Goal: Information Seeking & Learning: Learn about a topic

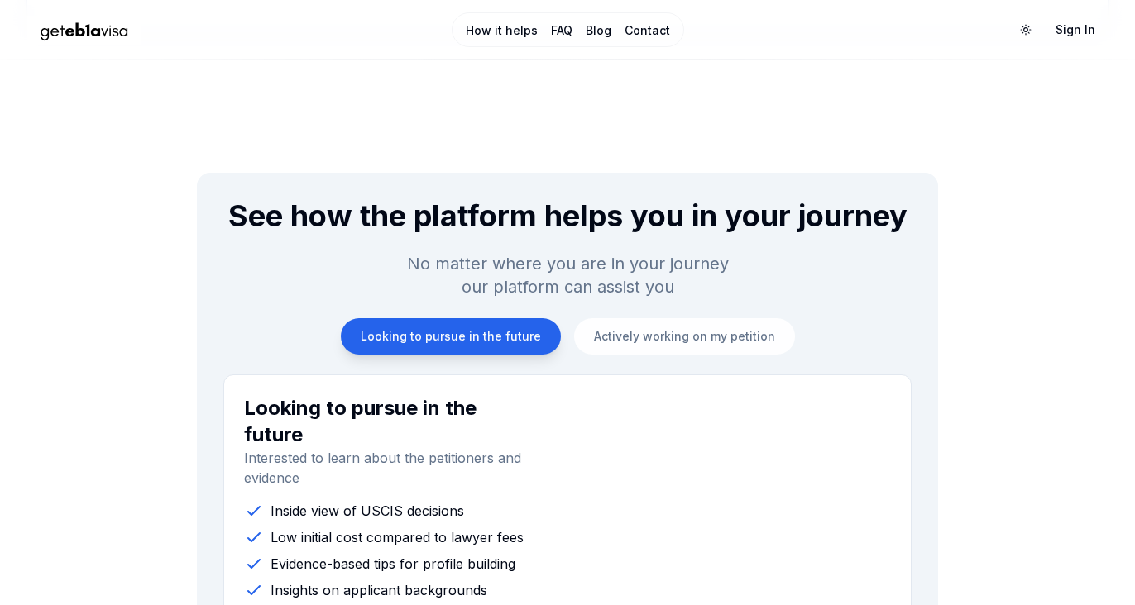
scroll to position [1479, 0]
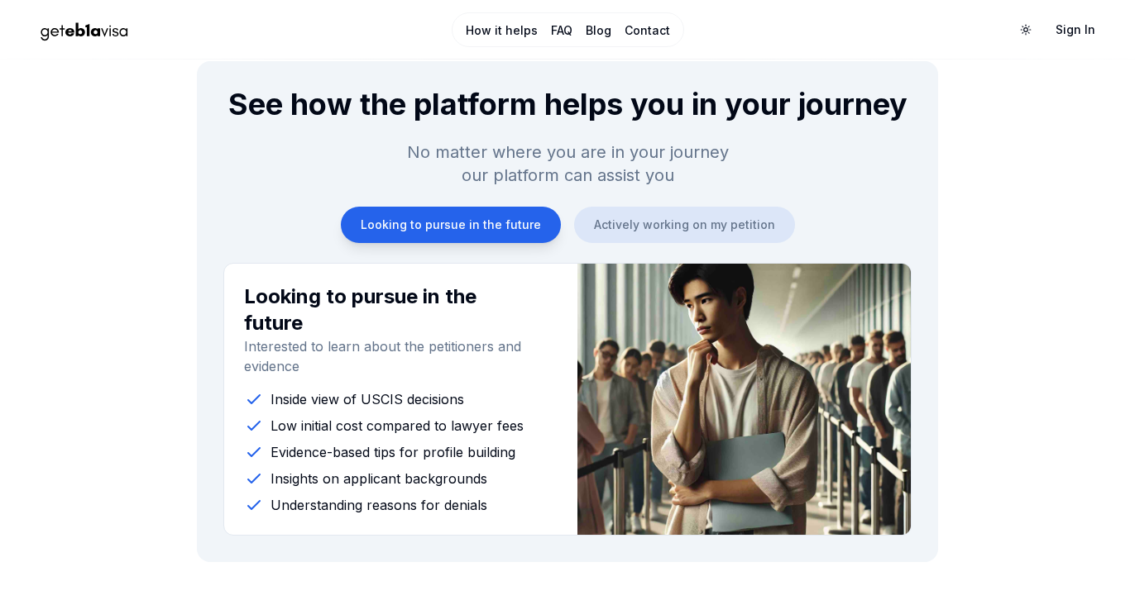
click at [739, 227] on button "Actively working on my petition" at bounding box center [684, 225] width 221 height 36
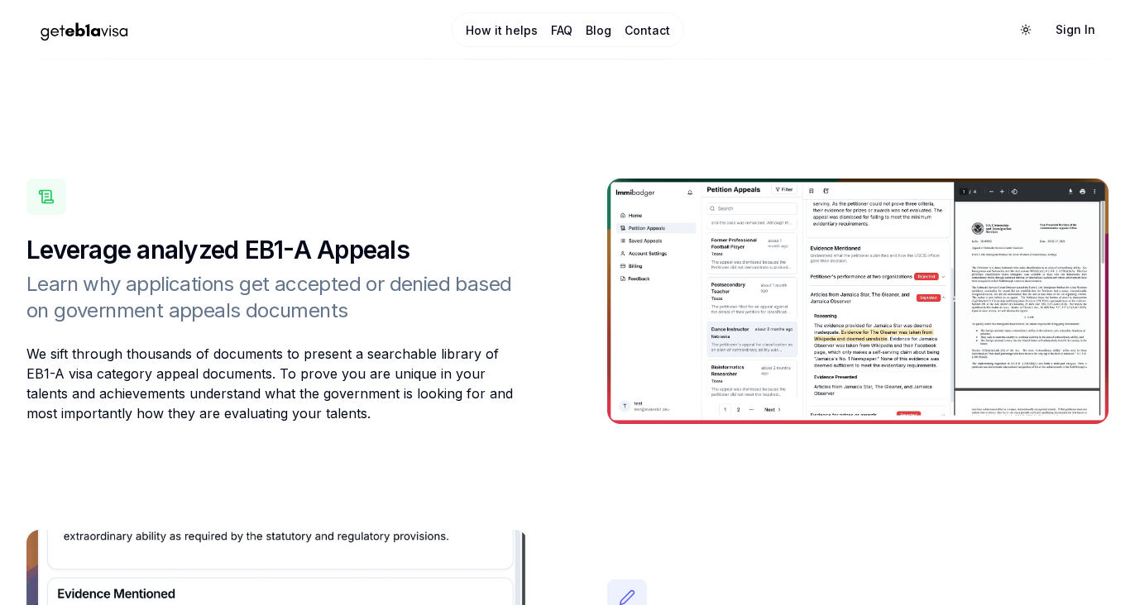
scroll to position [2121, 0]
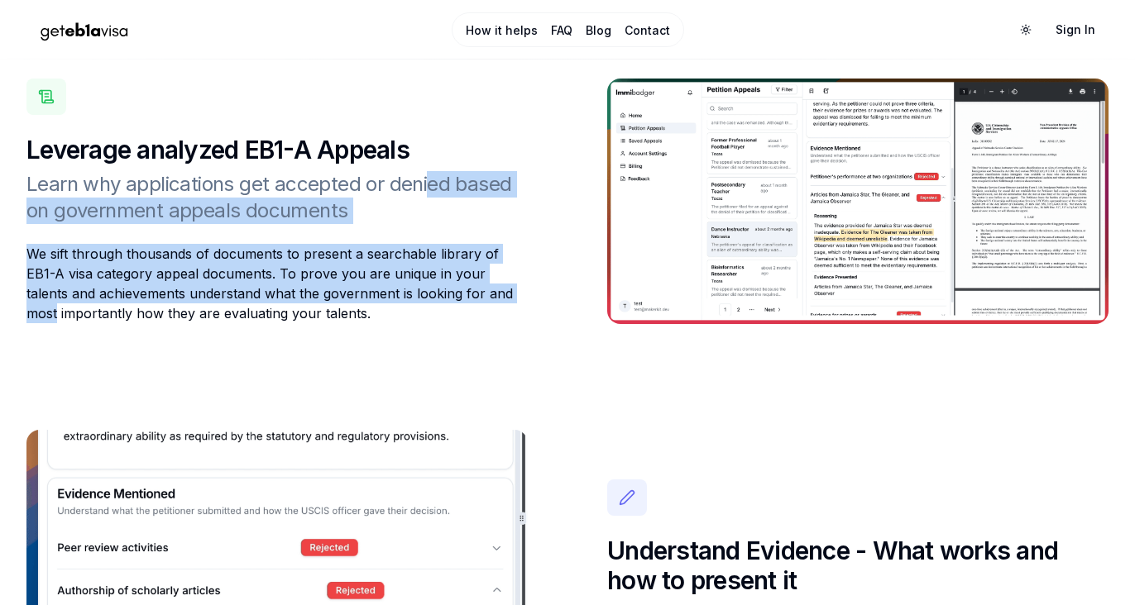
drag, startPoint x: 423, startPoint y: 181, endPoint x: 481, endPoint y: 285, distance: 119.2
click at [481, 285] on div "Leverage analyzed EB1-A Appeals Learn why applications get accepted or denied b…" at bounding box center [276, 201] width 501 height 245
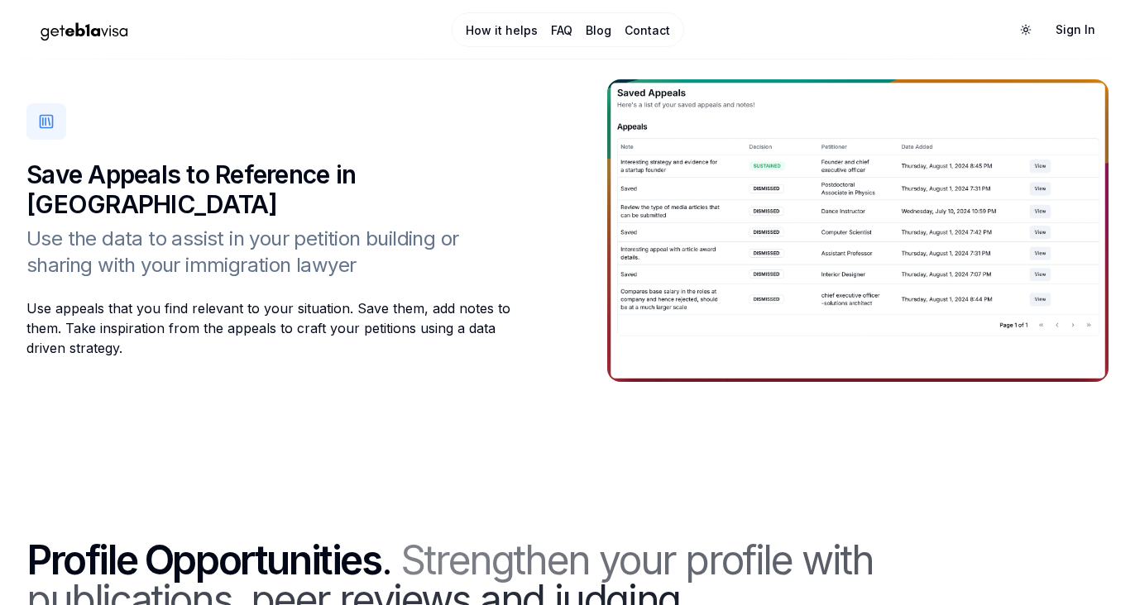
scroll to position [2939, 0]
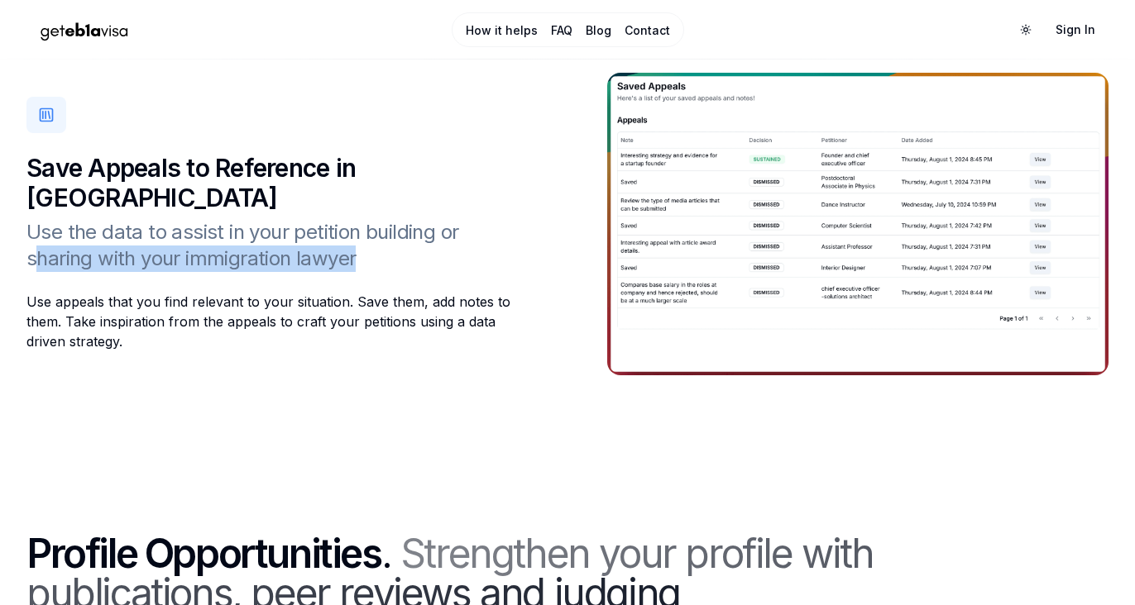
drag, startPoint x: 466, startPoint y: 248, endPoint x: 466, endPoint y: 227, distance: 20.7
click at [466, 227] on h3 "Use the data to assist in your petition building or sharing with your immigrati…" at bounding box center [276, 245] width 501 height 53
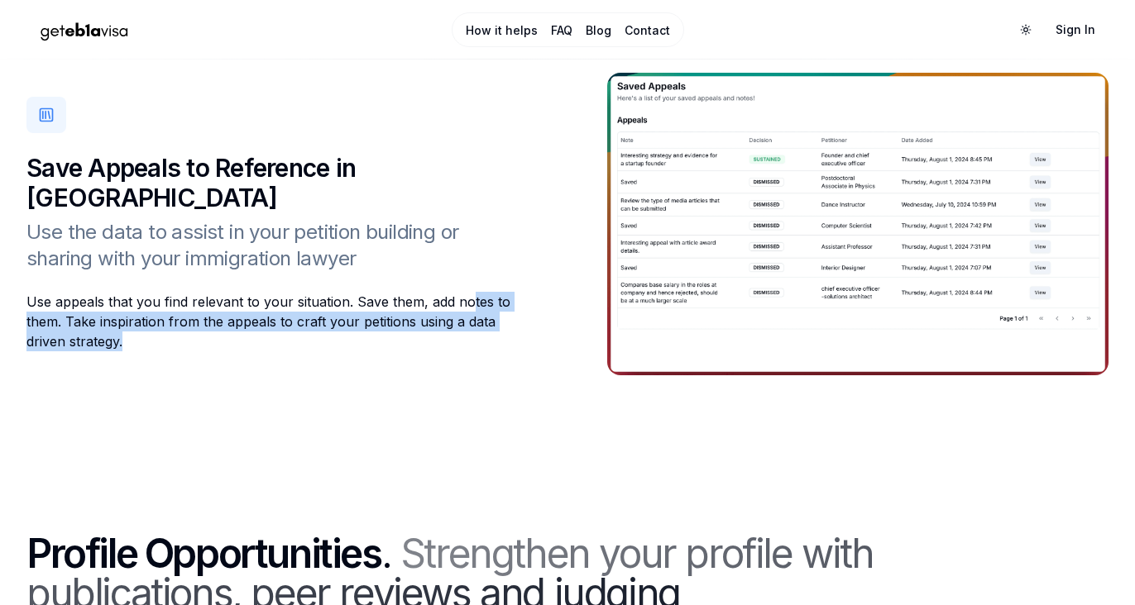
drag, startPoint x: 465, startPoint y: 303, endPoint x: 485, endPoint y: 338, distance: 41.1
click at [485, 338] on div "Use appeals that you find relevant to your situation. Save them, add notes to t…" at bounding box center [276, 322] width 501 height 60
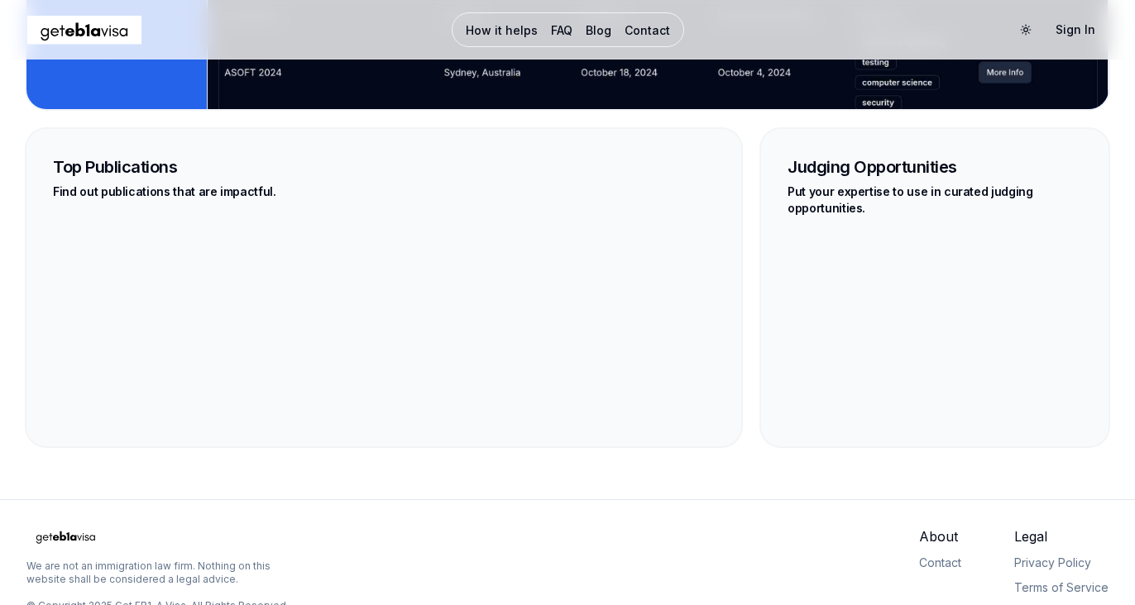
scroll to position [3861, 0]
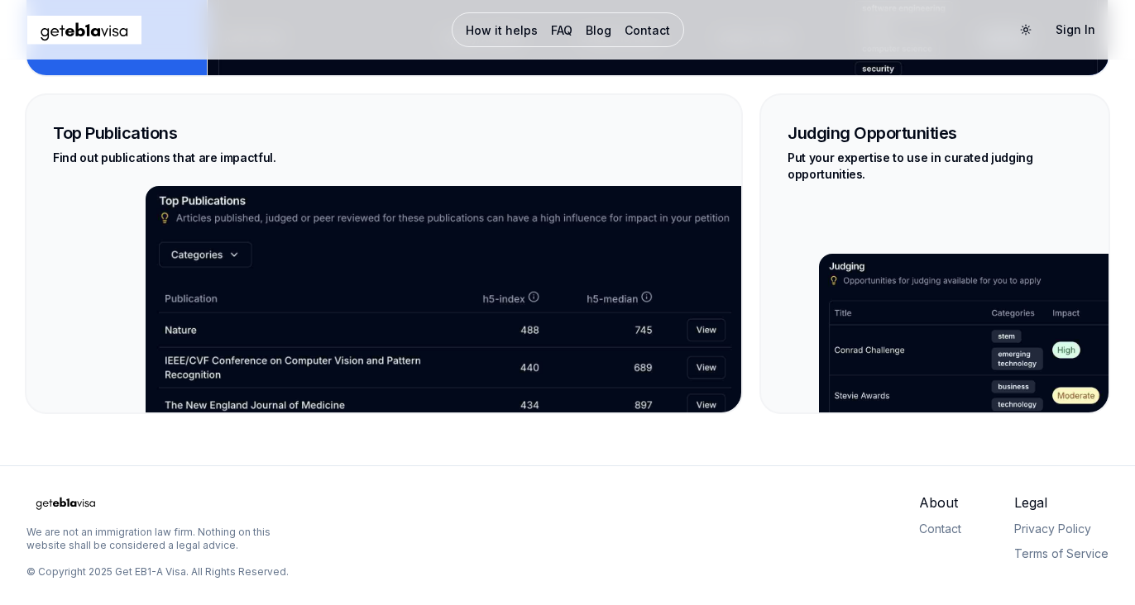
click at [84, 500] on img "Home Page" at bounding box center [65, 503] width 79 height 20
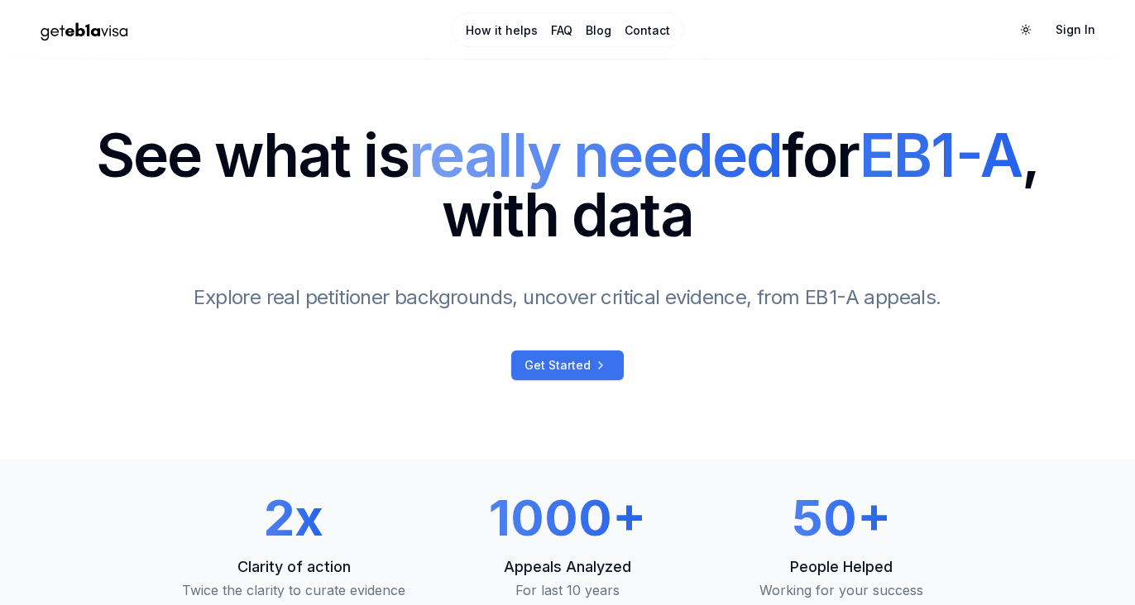
click at [586, 380] on link "Get Started" at bounding box center [567, 366] width 112 height 30
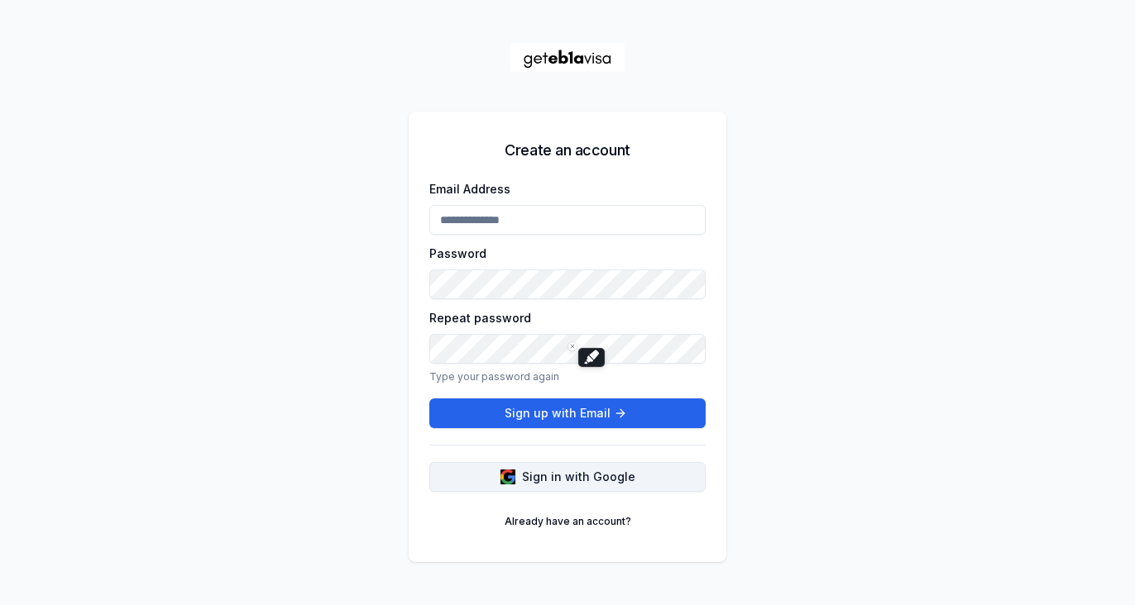
click at [588, 478] on span "Sign in with Google" at bounding box center [578, 477] width 113 height 17
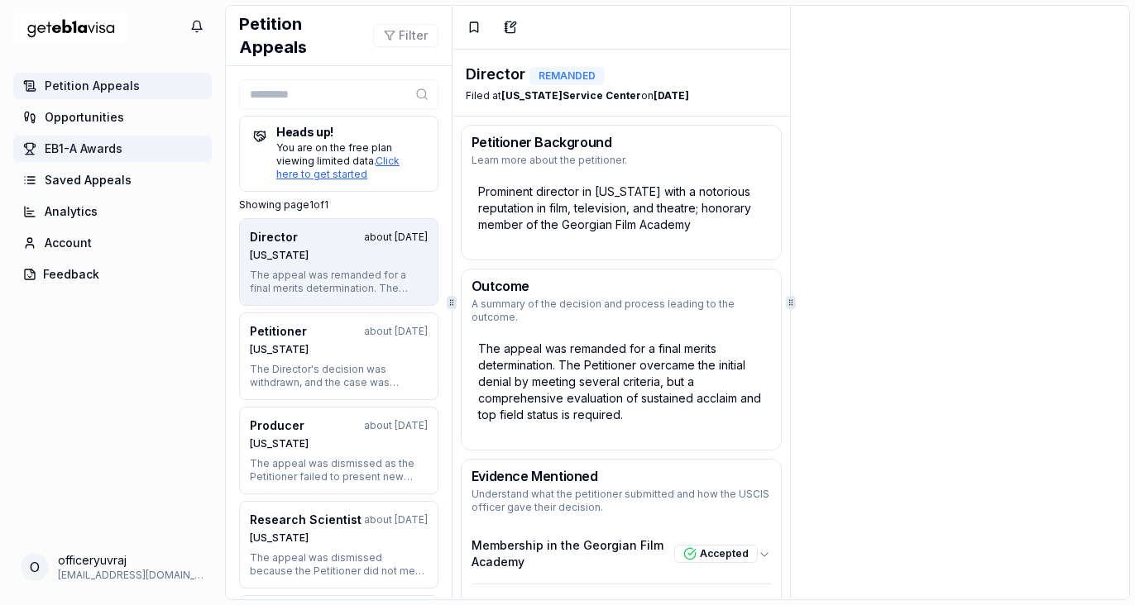
click at [117, 146] on span "EB1-A Awards" at bounding box center [84, 149] width 78 height 17
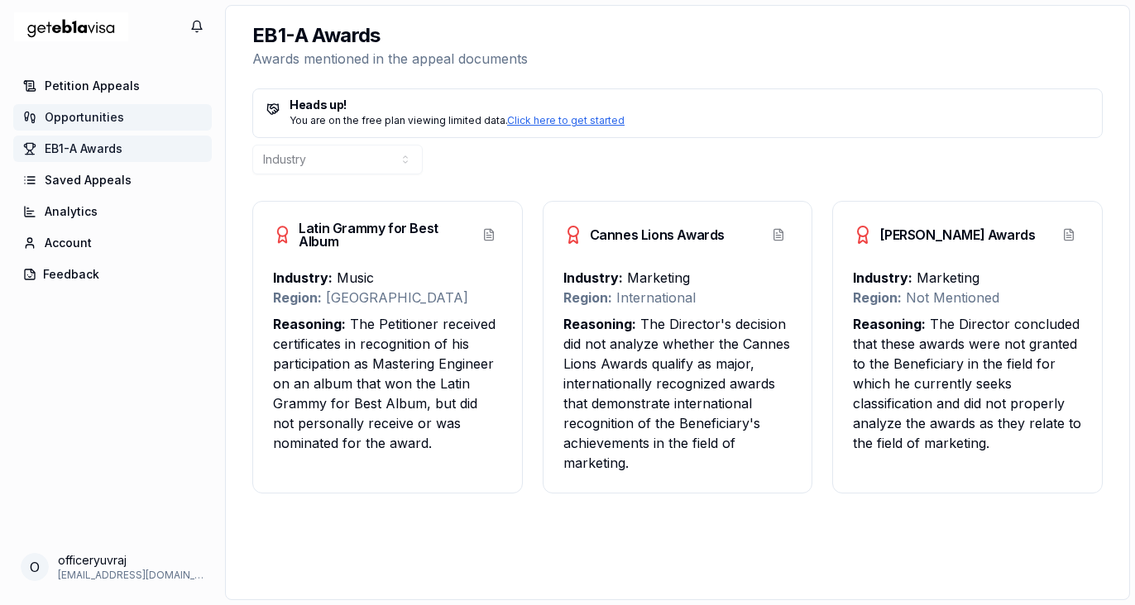
click at [88, 122] on span "Opportunities" at bounding box center [84, 117] width 79 height 17
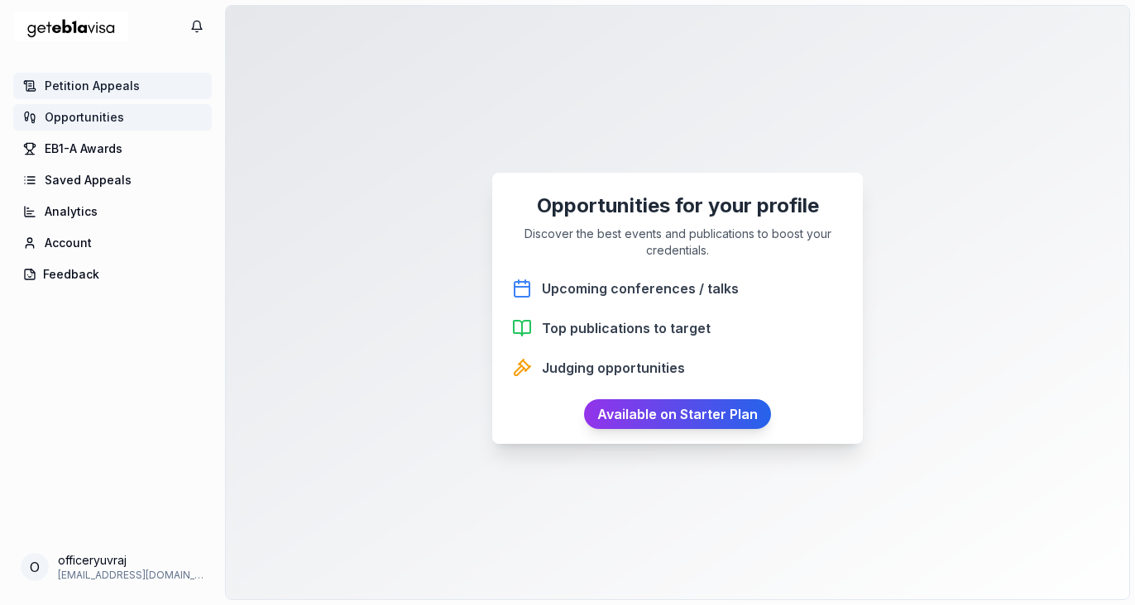
click at [117, 90] on span "Petition Appeals" at bounding box center [92, 86] width 95 height 17
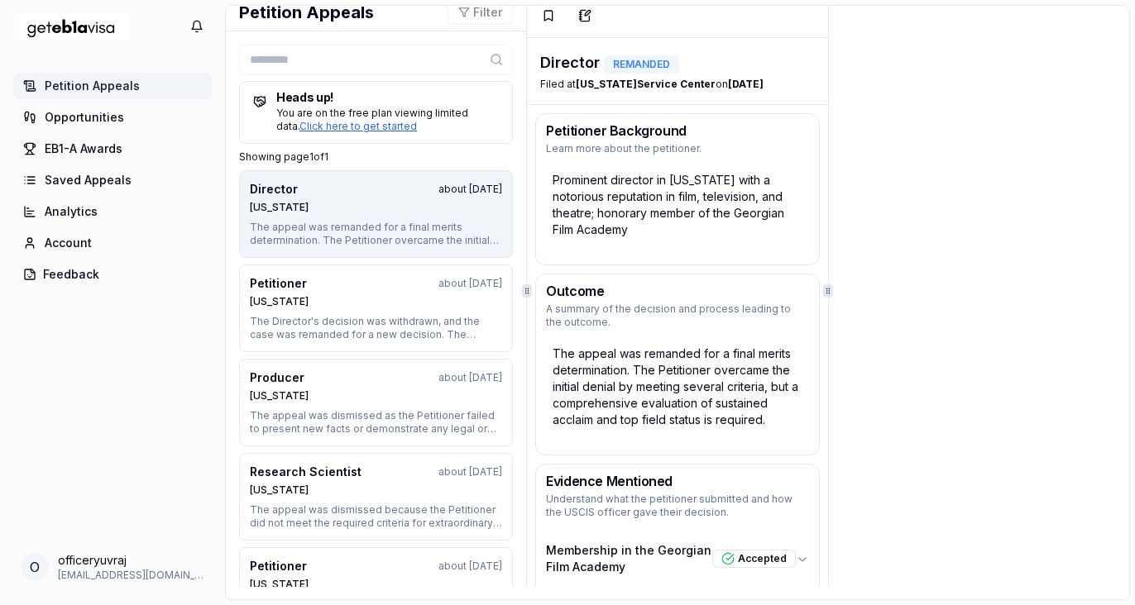
click at [495, 59] on icon at bounding box center [496, 59] width 13 height 13
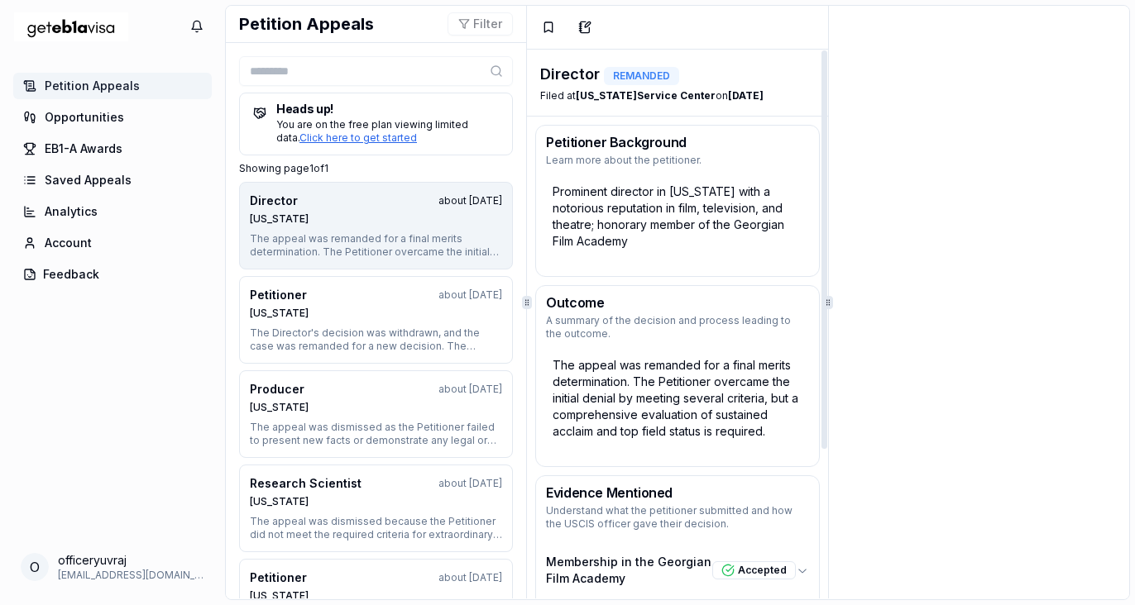
click at [659, 210] on div "Prominent director in Georgia with a notorious reputation in film, television, …" at bounding box center [677, 216] width 262 height 79
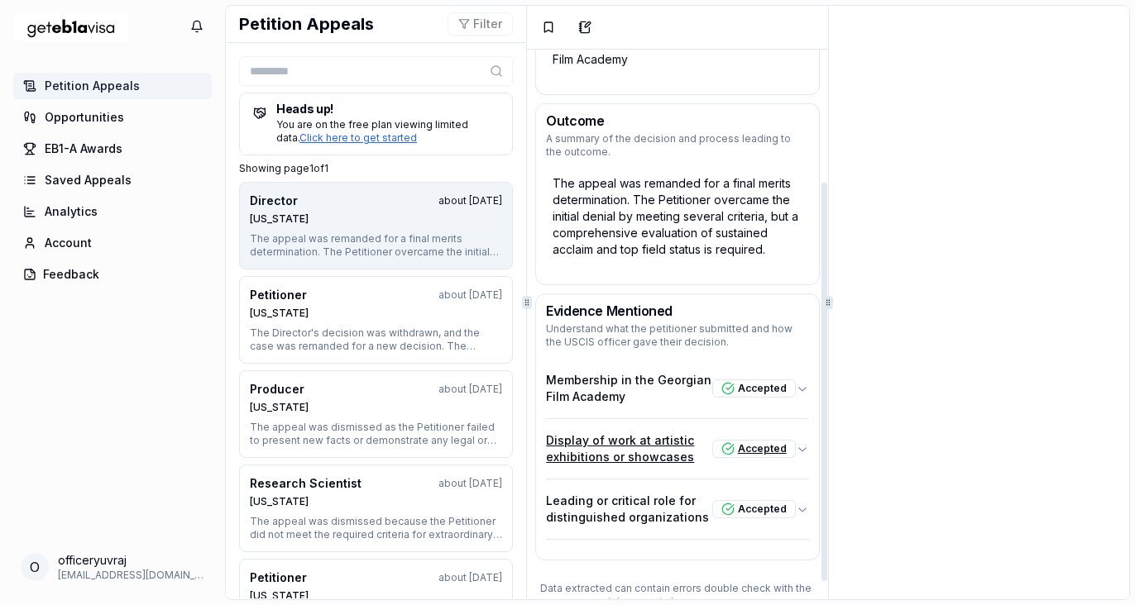
scroll to position [204, 0]
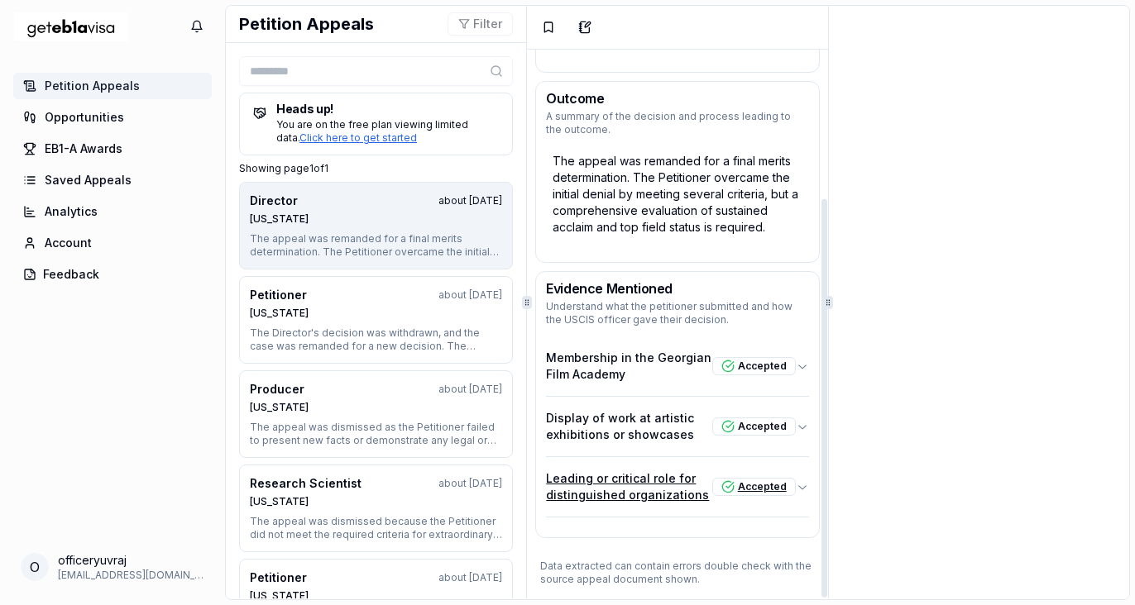
click at [799, 481] on icon "button" at bounding box center [802, 487] width 13 height 13
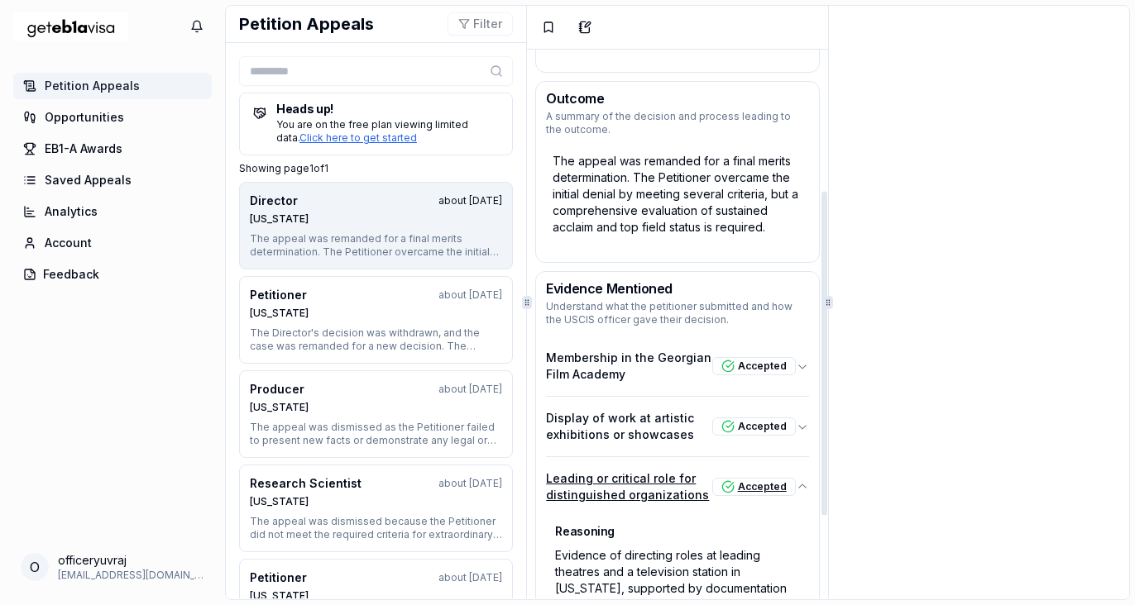
scroll to position [376, 0]
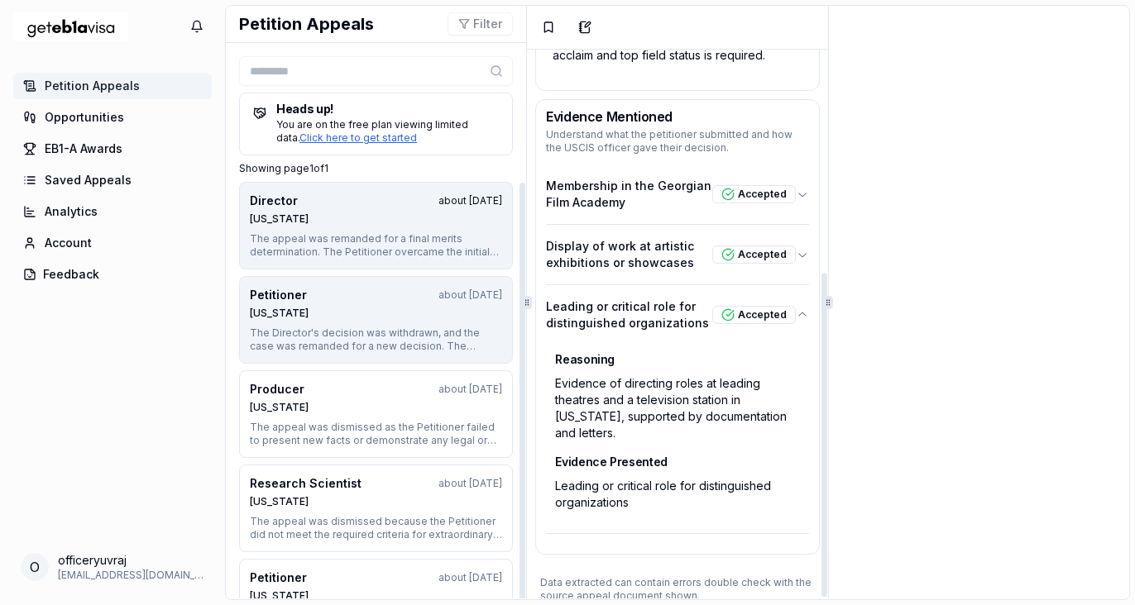
click at [418, 310] on div "Texas" at bounding box center [376, 313] width 252 height 13
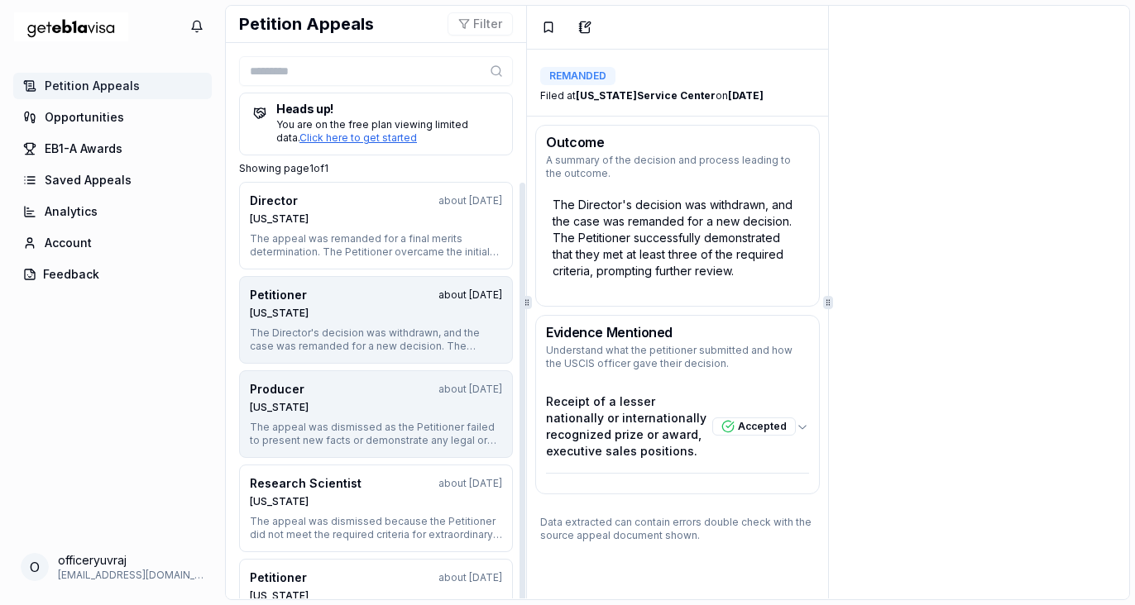
click at [390, 425] on div "The appeal was dismissed as the Petitioner failed to present new facts or demon…" at bounding box center [376, 434] width 252 height 26
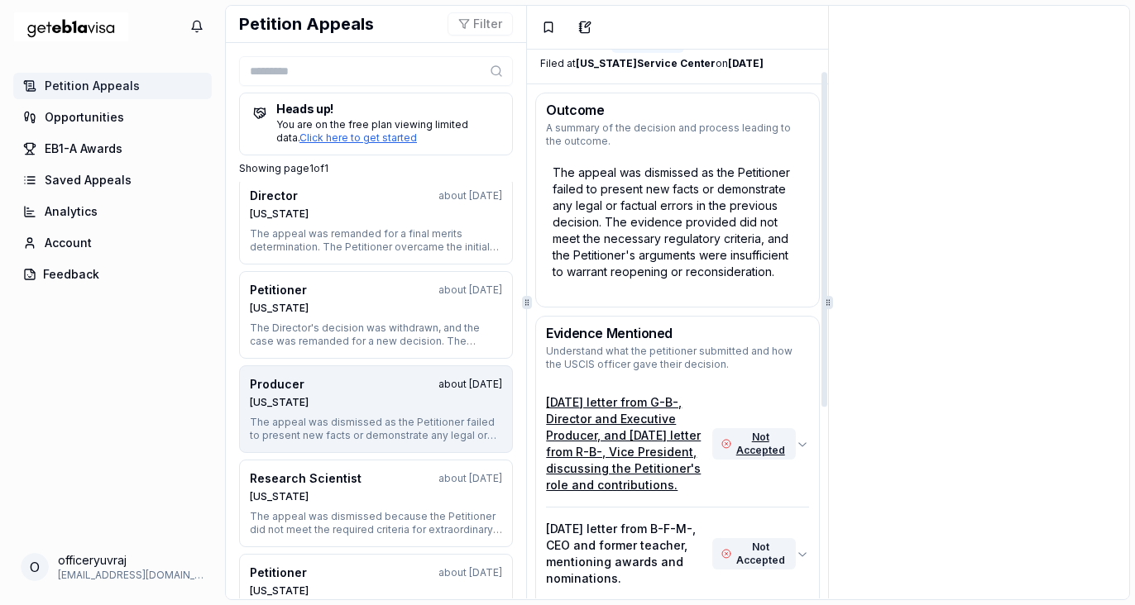
scroll to position [36, 0]
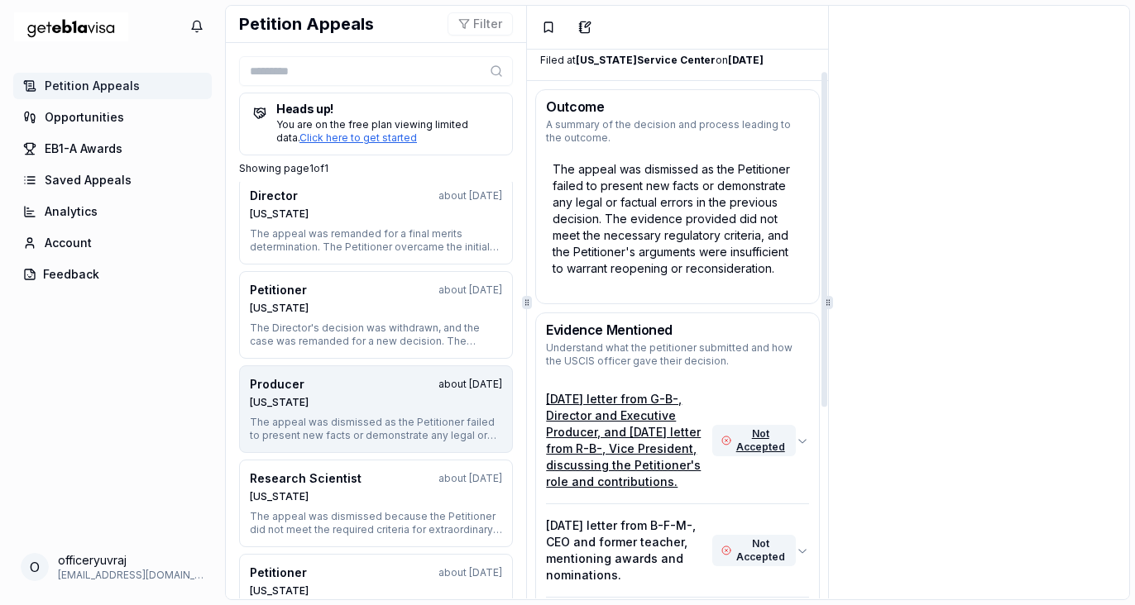
click at [605, 451] on p "March 28, 2024 letter from G-B-, Director and Executive Producer, and March 30,…" at bounding box center [628, 440] width 165 height 99
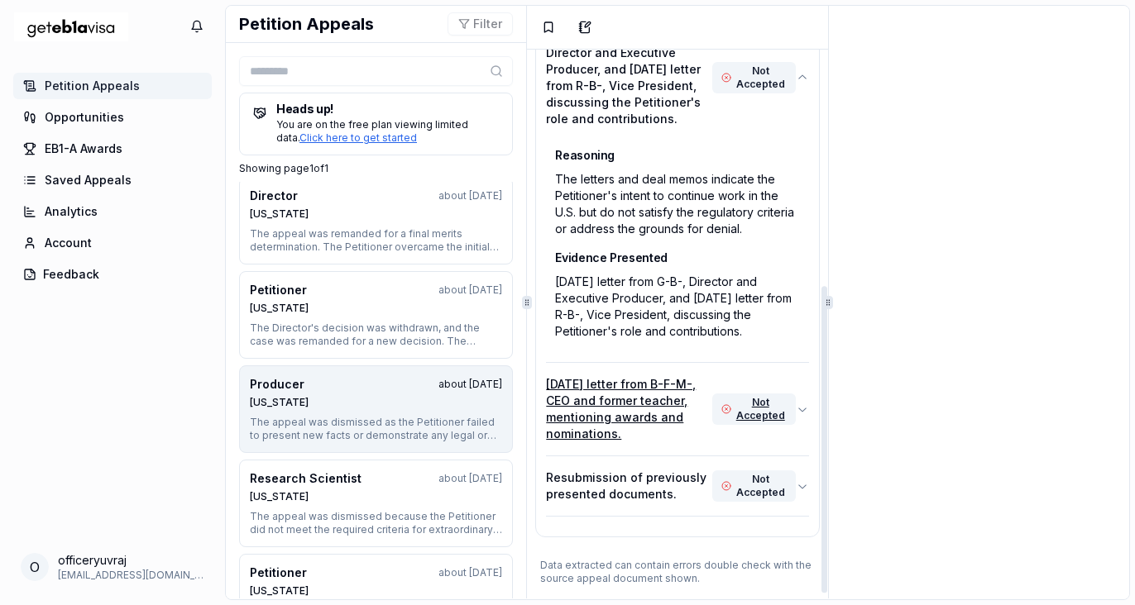
scroll to position [431, 0]
click at [638, 434] on p "March 30, 2024 letter from B-F-M-, CEO and former teacher, mentioning awards an…" at bounding box center [628, 409] width 165 height 66
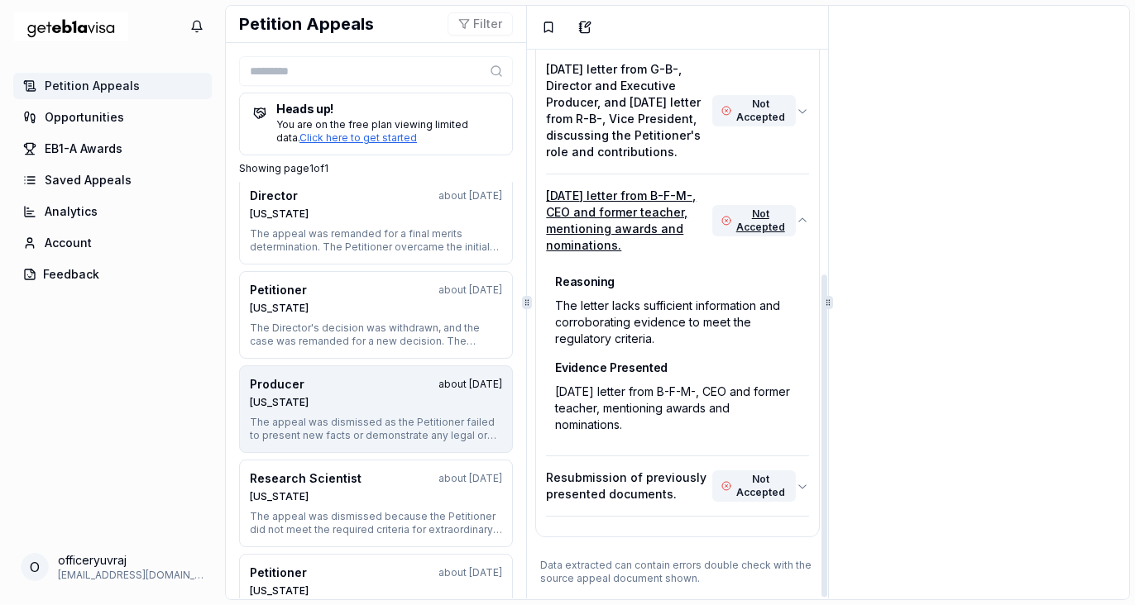
scroll to position [12, 0]
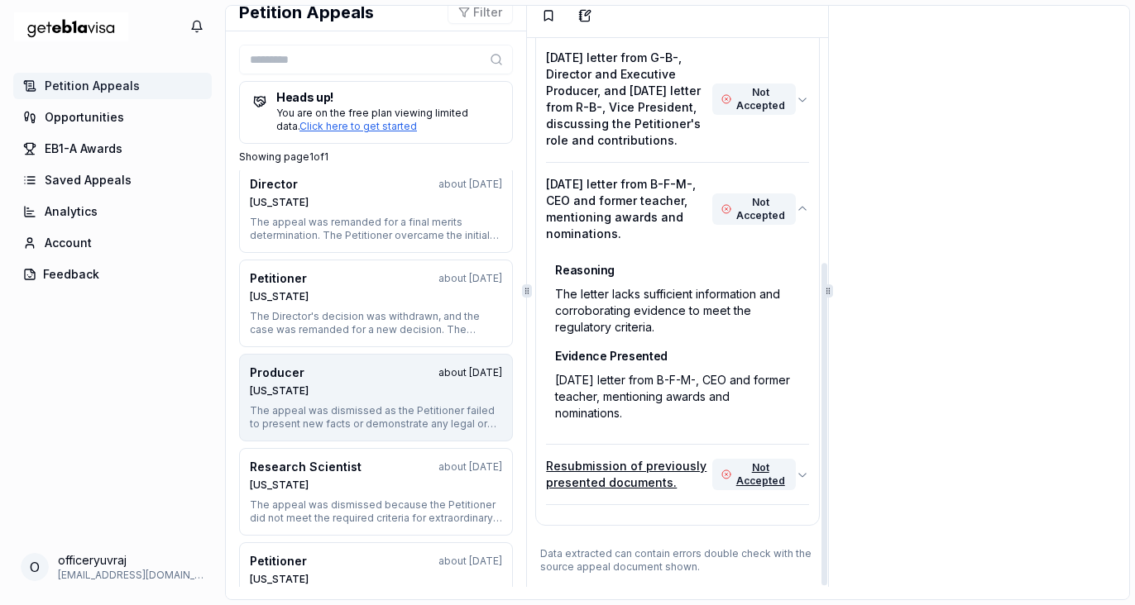
click at [643, 476] on p "Resubmission of previously presented documents." at bounding box center [628, 474] width 165 height 33
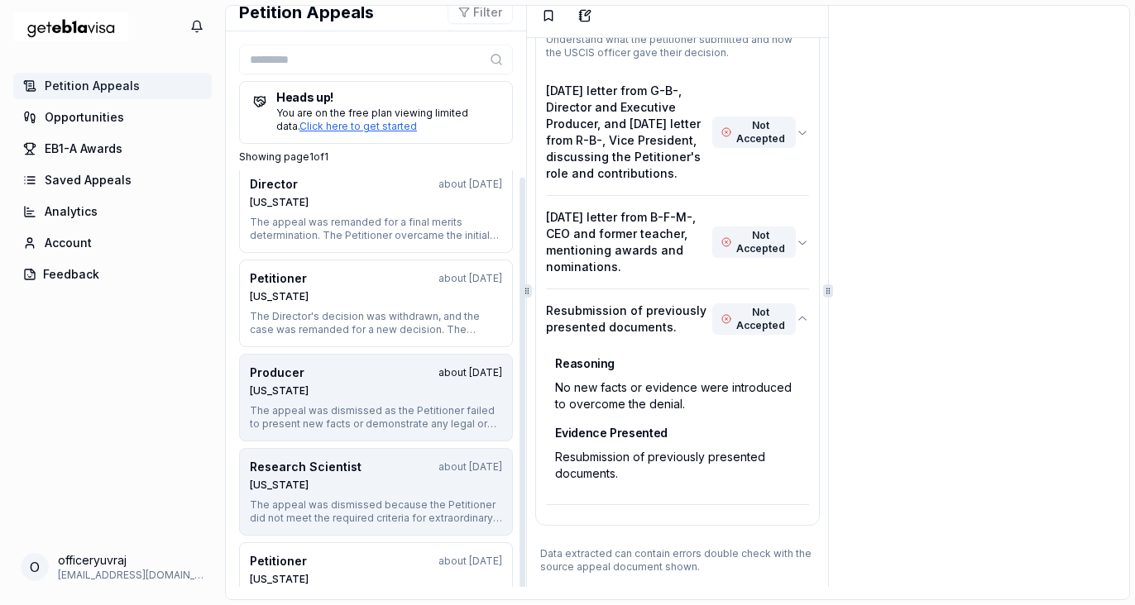
scroll to position [7, 0]
click at [415, 482] on div "Nebraska" at bounding box center [376, 483] width 252 height 13
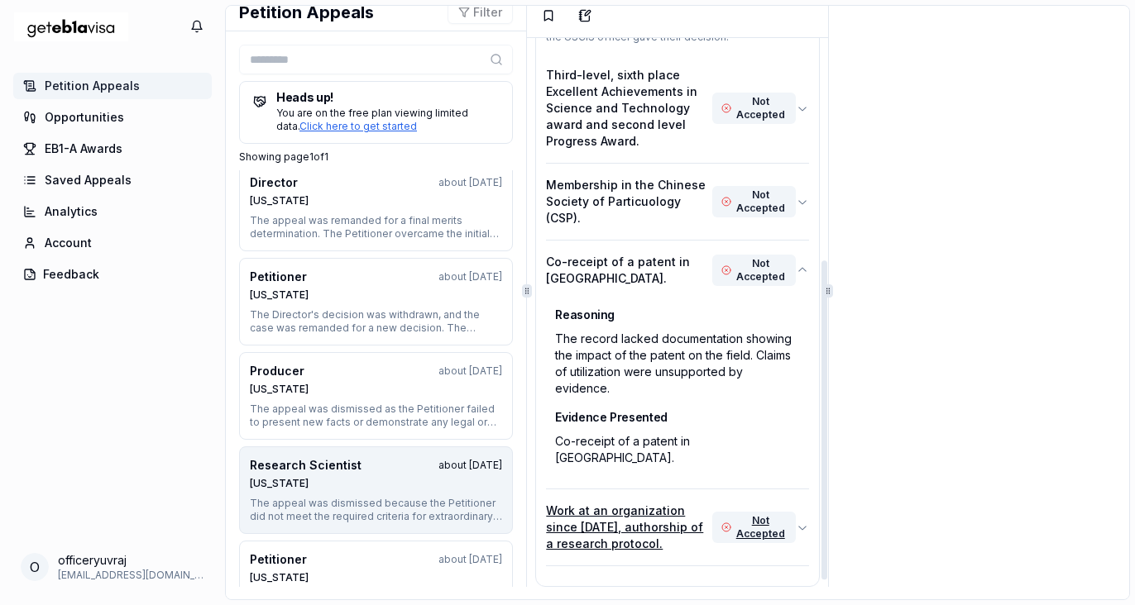
click at [562, 503] on p "Work at an organization since 2014, authorship of a research protocol." at bounding box center [628, 528] width 165 height 50
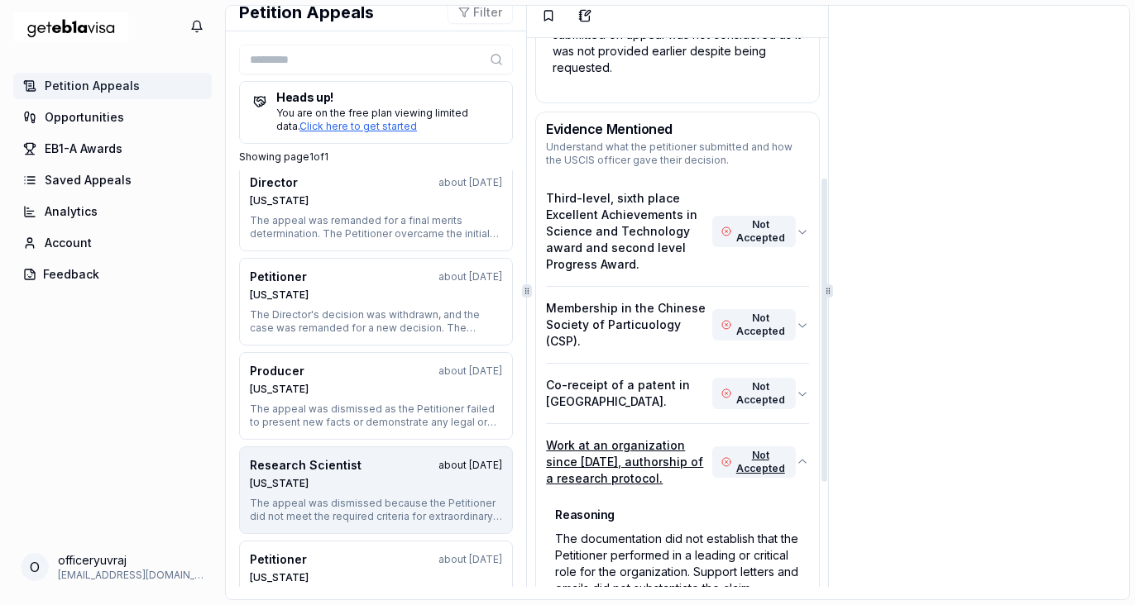
scroll to position [252, 0]
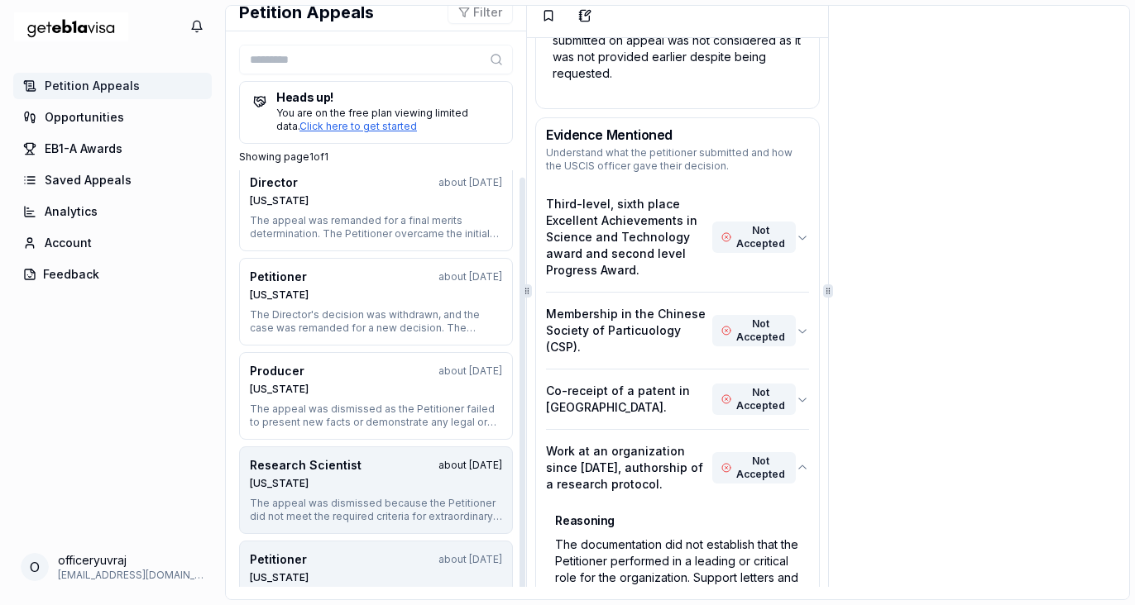
click at [304, 581] on div "Nebraska" at bounding box center [376, 578] width 252 height 13
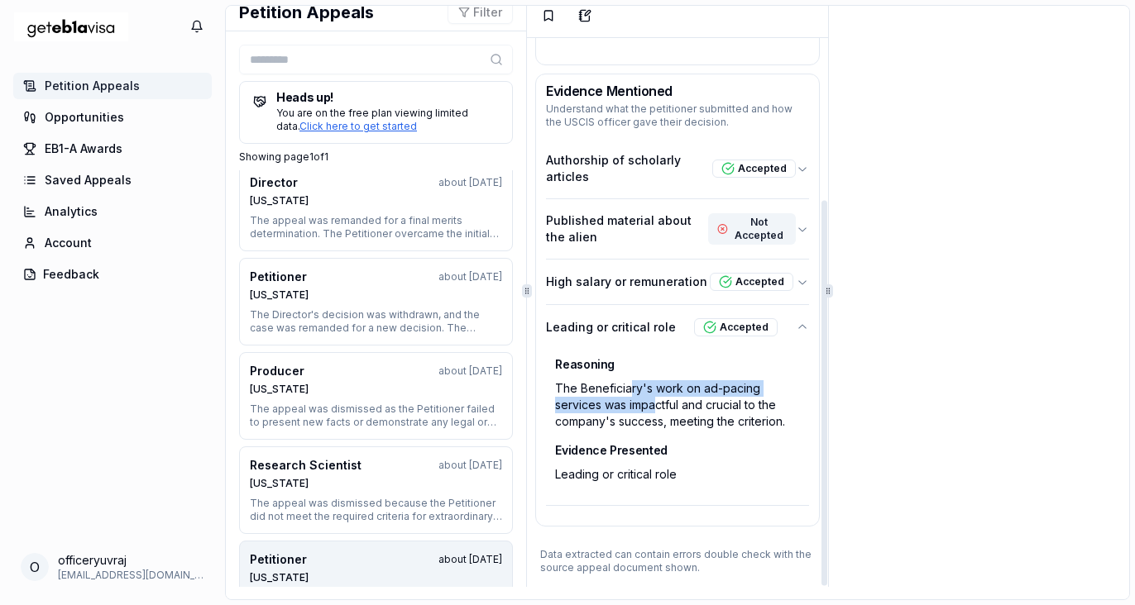
drag, startPoint x: 656, startPoint y: 409, endPoint x: 628, endPoint y: 389, distance: 34.9
click at [628, 389] on div "The Beneficiary's work on ad-pacing services was impactful and crucial to the c…" at bounding box center [677, 405] width 254 height 60
click at [613, 284] on p "High salary or remuneration" at bounding box center [626, 282] width 161 height 17
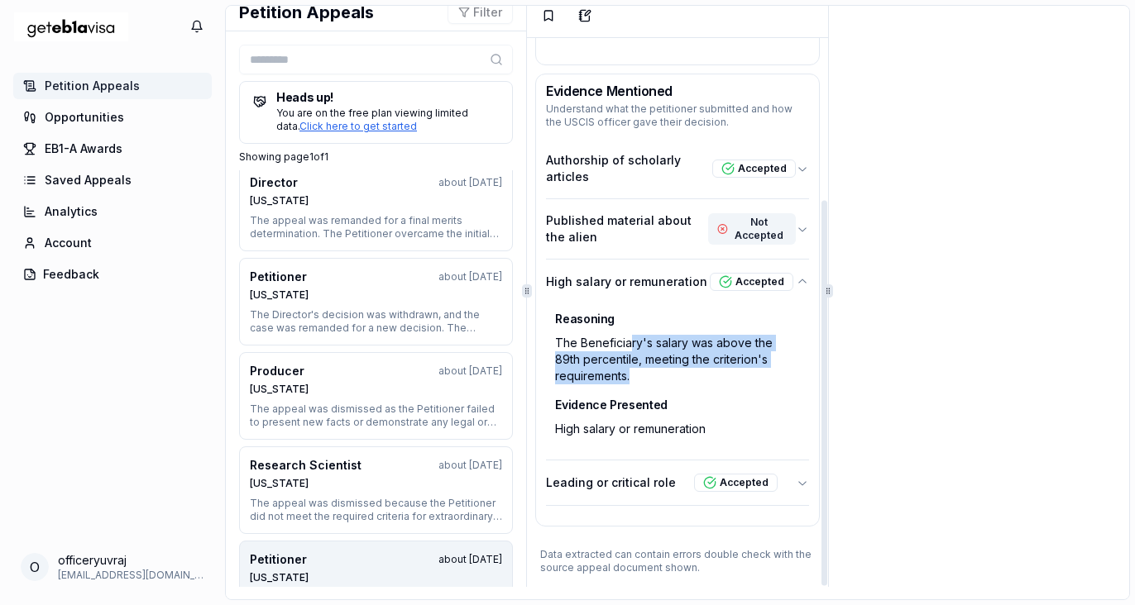
drag, startPoint x: 631, startPoint y: 342, endPoint x: 638, endPoint y: 371, distance: 29.9
click at [638, 371] on div "The Beneficiary's salary was above the 89th percentile, meeting the criterion's…" at bounding box center [677, 360] width 254 height 60
click at [599, 223] on p "Published material about the alien" at bounding box center [627, 229] width 162 height 33
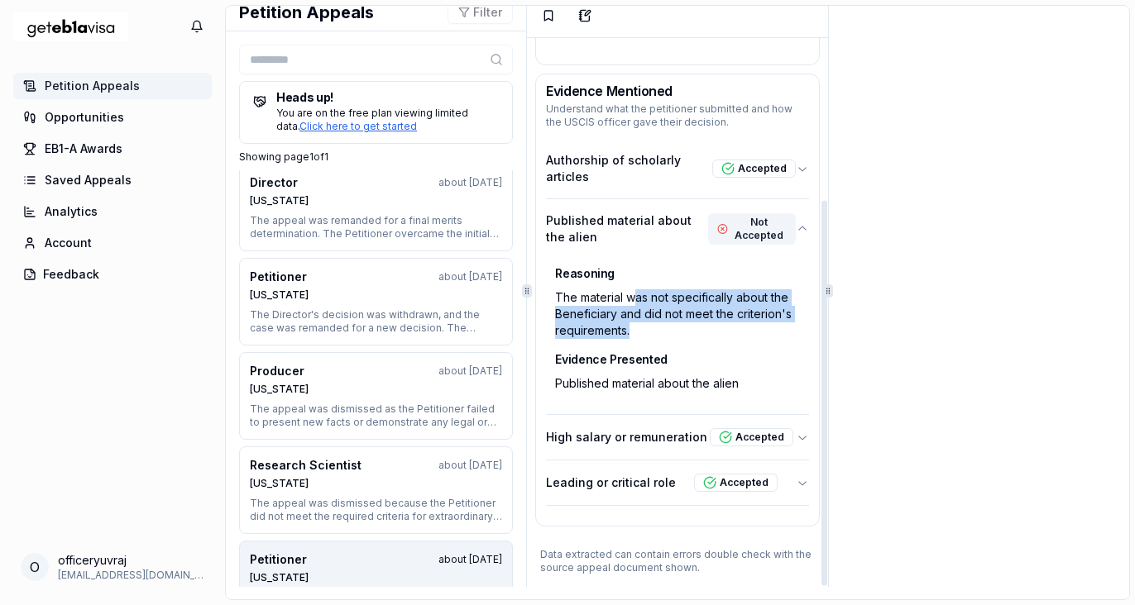
drag, startPoint x: 633, startPoint y: 302, endPoint x: 648, endPoint y: 329, distance: 31.1
click at [648, 329] on div "The material was not specifically about the Beneficiary and did not meet the cr…" at bounding box center [677, 315] width 254 height 60
click at [604, 183] on p "Authorship of scholarly articles" at bounding box center [628, 168] width 165 height 33
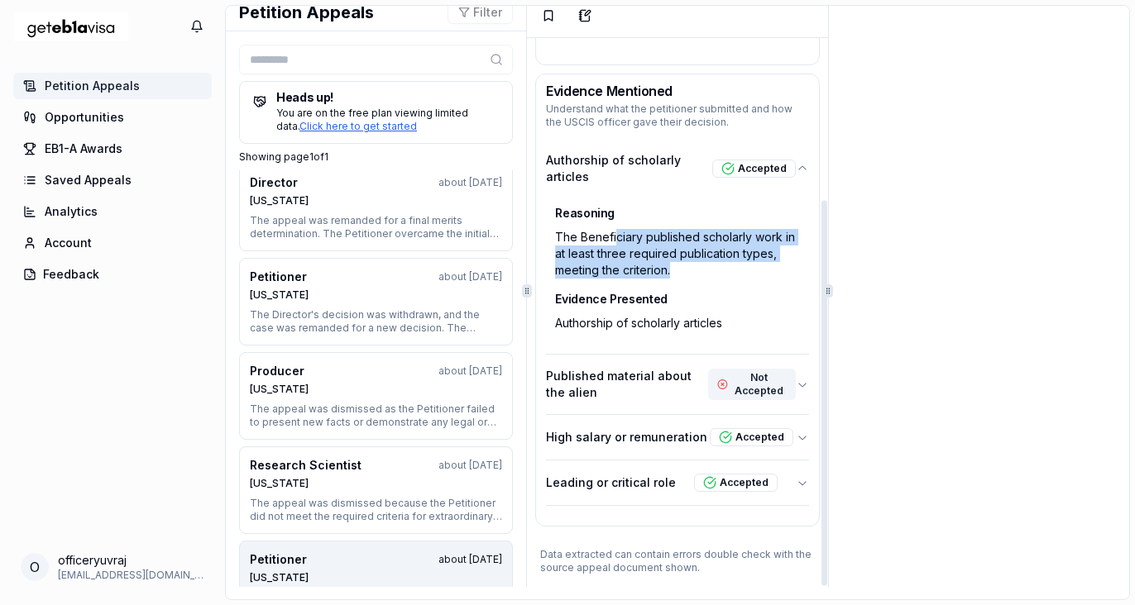
drag, startPoint x: 615, startPoint y: 236, endPoint x: 626, endPoint y: 284, distance: 49.2
click at [626, 284] on div "Reasoning The Beneficiary published scholarly work in at least three required p…" at bounding box center [677, 243] width 256 height 83
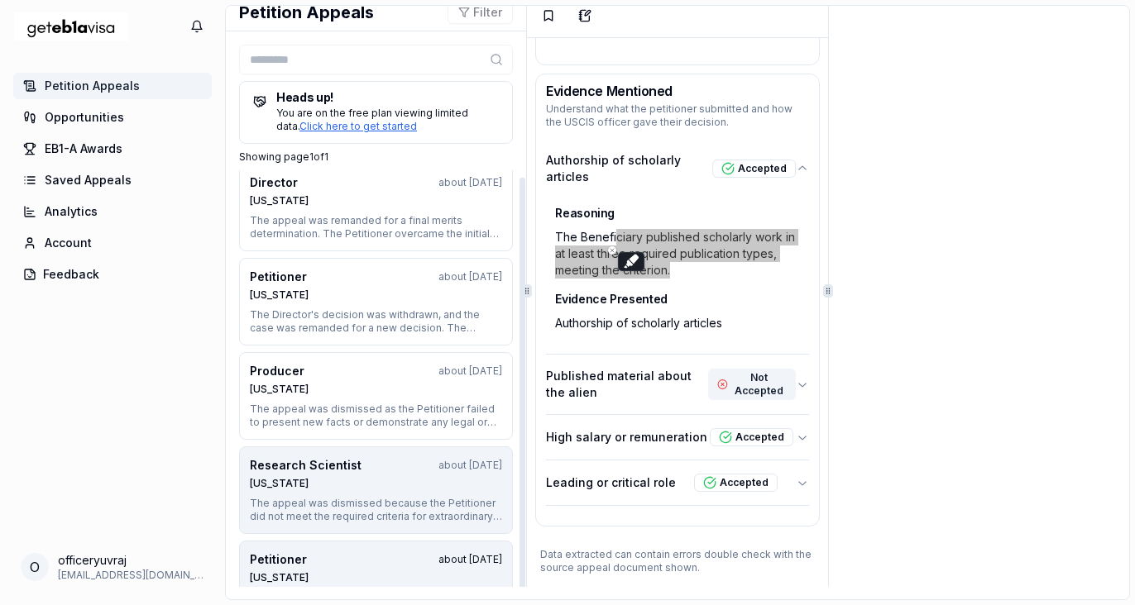
scroll to position [0, 0]
